Goal: Navigation & Orientation: Go to known website

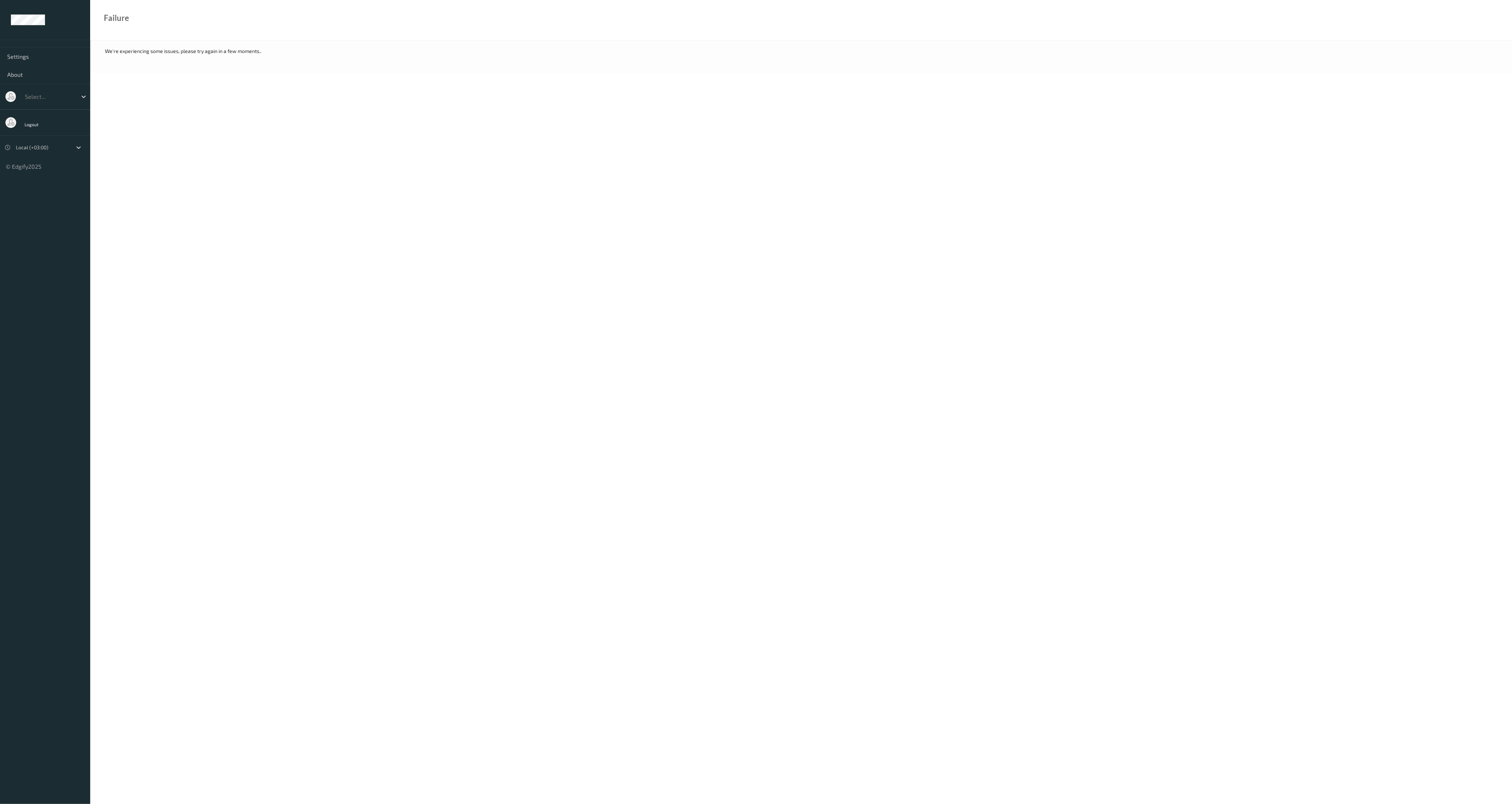
click at [258, 408] on body "Settings About Select... Logout Local (+03:00) © Edgify 2025 New Dashboard Expe…" at bounding box center [756, 402] width 1512 height 804
